Goal: Task Accomplishment & Management: Use online tool/utility

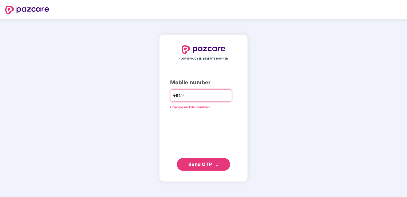
type input "**********"
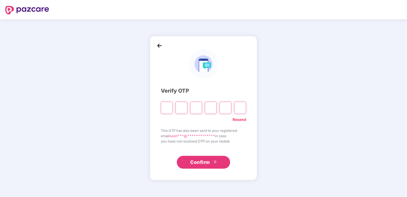
click at [192, 117] on div "Resend" at bounding box center [203, 118] width 85 height 9
click at [168, 110] on input "Please enter verification code. Digit 1" at bounding box center [167, 108] width 12 height 12
type input "*"
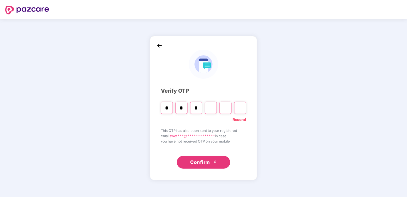
type input "*"
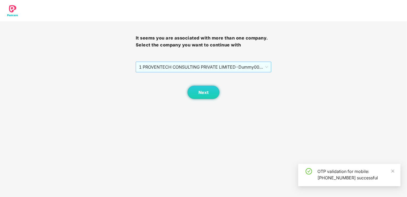
click at [241, 65] on span "1 PROVENTECH CONSULTING PRIVATE LIMITED - Dummy001 - ADMIN" at bounding box center [204, 67] width 130 height 10
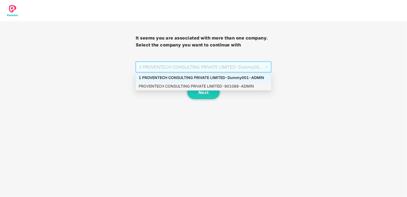
click at [242, 87] on div "PROVENTECH CONSULTING PRIVATE LIMITED - 901066 - ADMIN" at bounding box center [204, 86] width 130 height 6
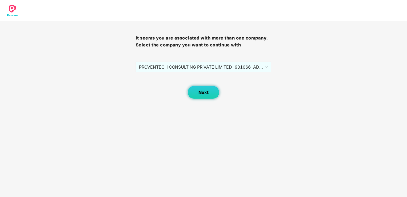
click at [202, 88] on button "Next" at bounding box center [204, 92] width 32 height 13
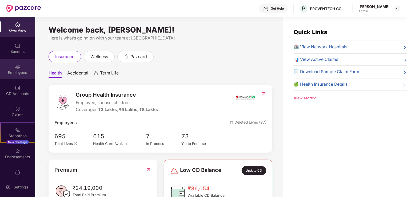
click at [20, 68] on div "Employees" at bounding box center [17, 69] width 35 height 20
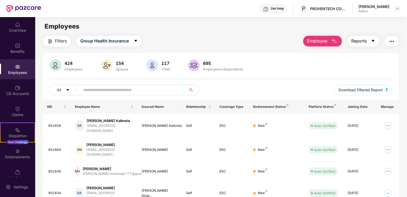
click at [365, 42] on span "Reports" at bounding box center [359, 41] width 15 height 7
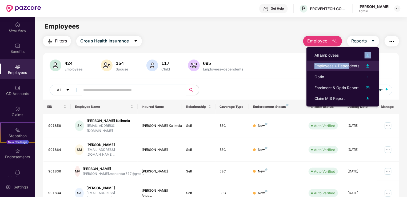
drag, startPoint x: 348, startPoint y: 56, endPoint x: 350, endPoint y: 63, distance: 7.4
click at [350, 63] on ul "All Employees Employees + Dependents Optin Enrolment & Optin Report Claim MIS R…" at bounding box center [343, 76] width 73 height 59
drag, startPoint x: 350, startPoint y: 63, endPoint x: 370, endPoint y: 65, distance: 19.6
click at [370, 65] on img at bounding box center [368, 66] width 6 height 6
